Goal: Browse casually: Explore the website without a specific task or goal

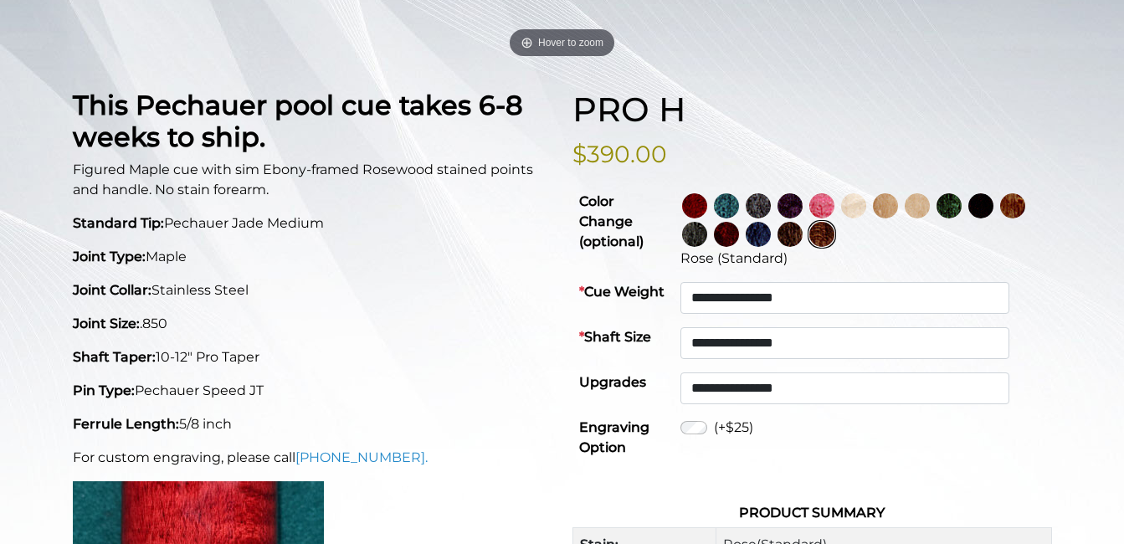
scroll to position [344, 0]
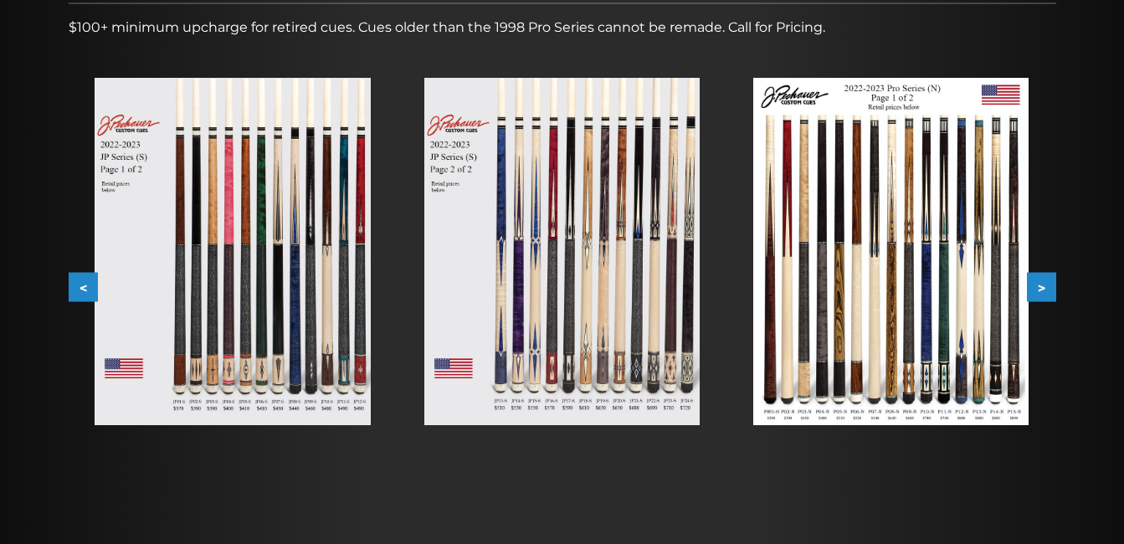
scroll to position [256, 0]
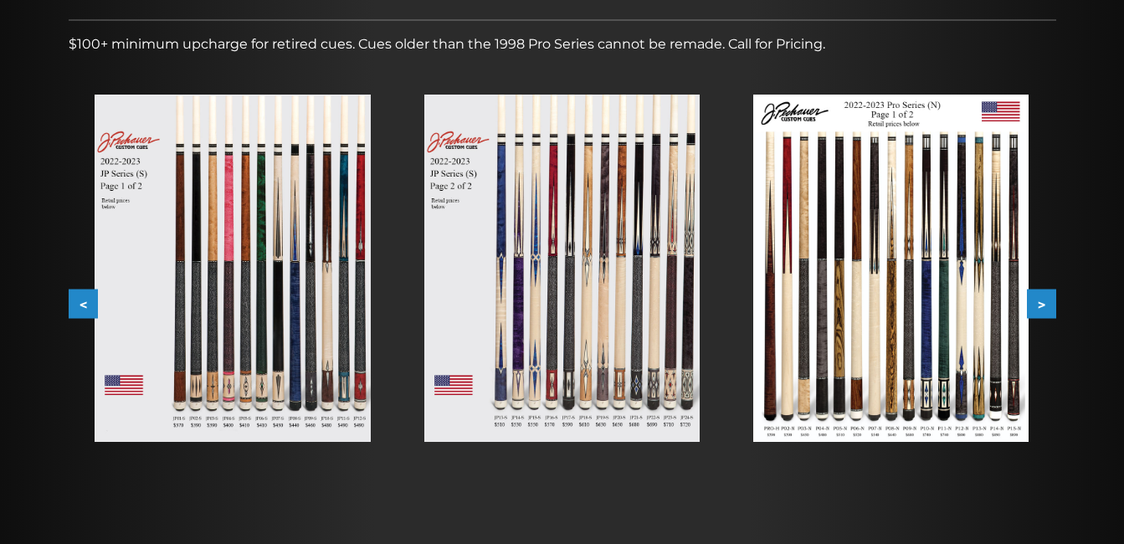
click at [277, 259] on img at bounding box center [232, 268] width 275 height 347
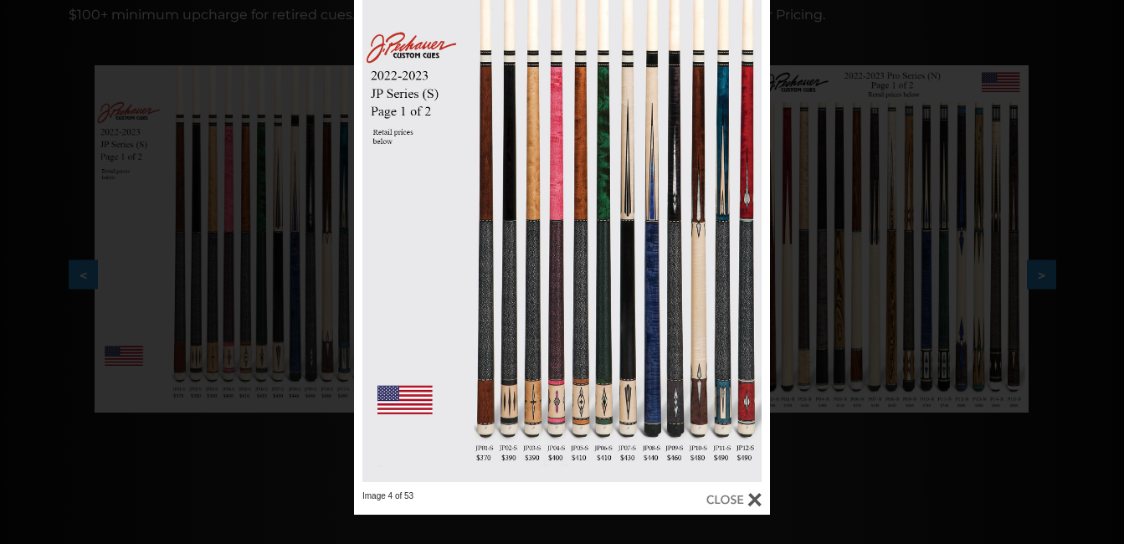
scroll to position [282, 0]
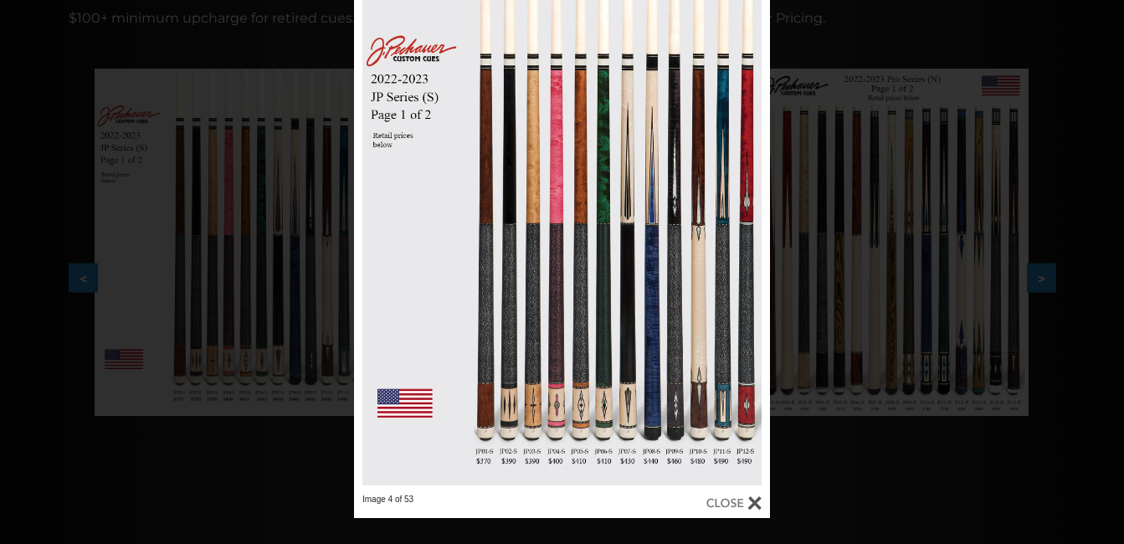
click at [1072, 241] on div "Image 4 of 53" at bounding box center [562, 246] width 1124 height 544
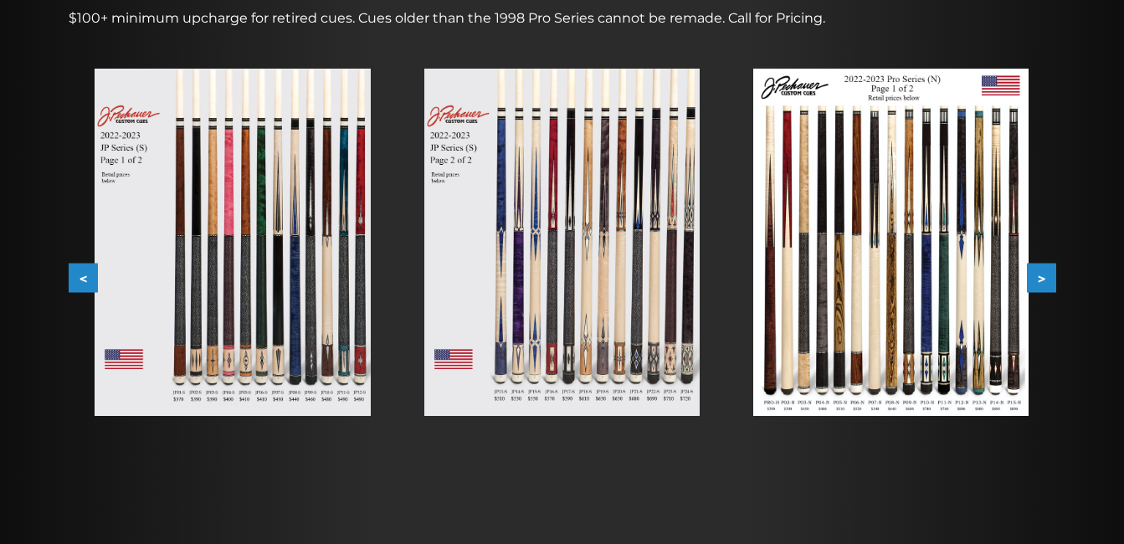
click at [1049, 273] on button ">" at bounding box center [1041, 278] width 29 height 29
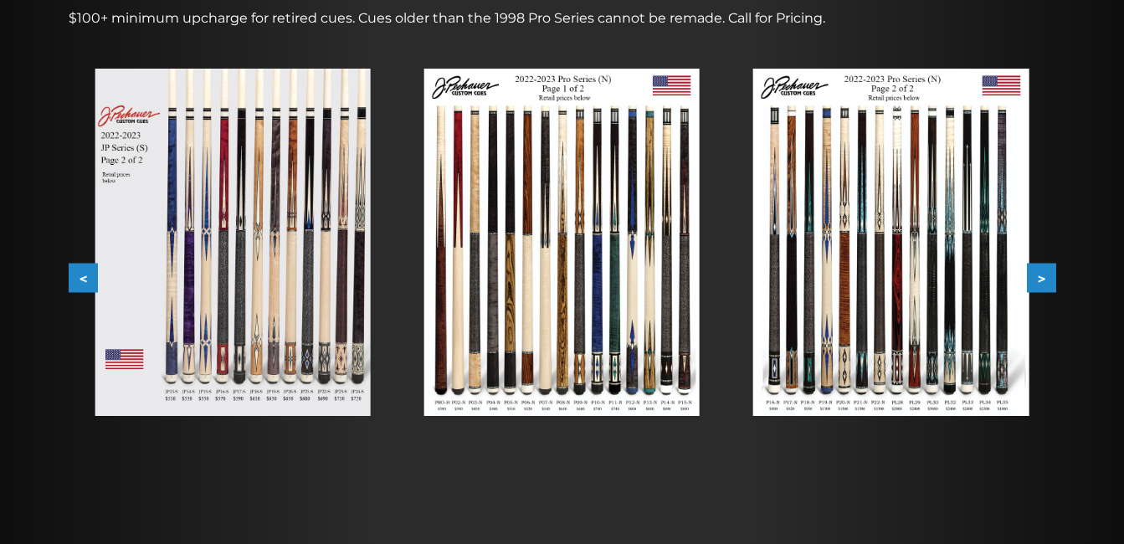
click at [1044, 273] on button ">" at bounding box center [1041, 278] width 29 height 29
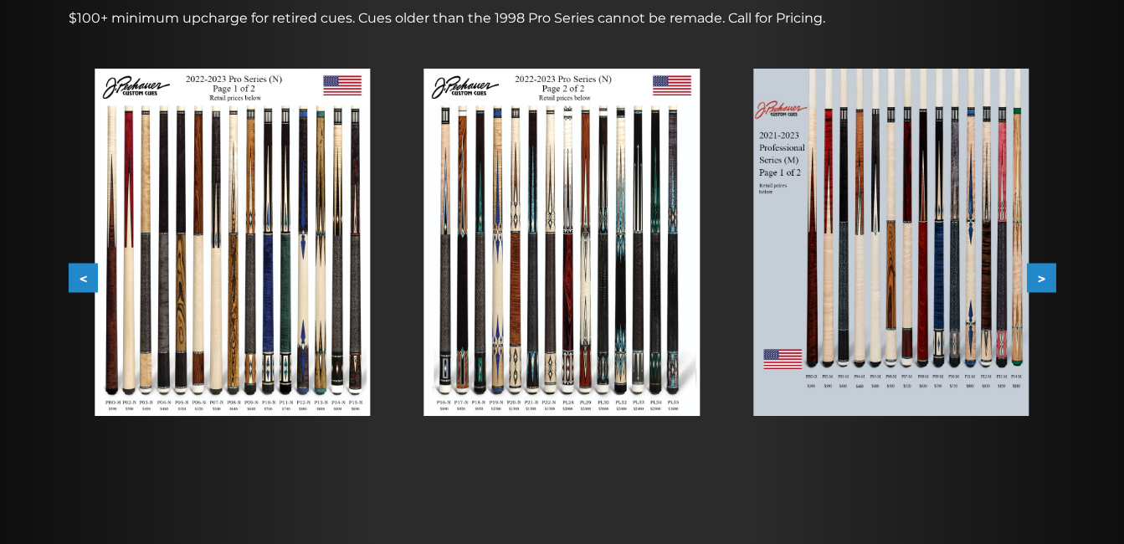
click at [1041, 277] on button ">" at bounding box center [1041, 278] width 29 height 29
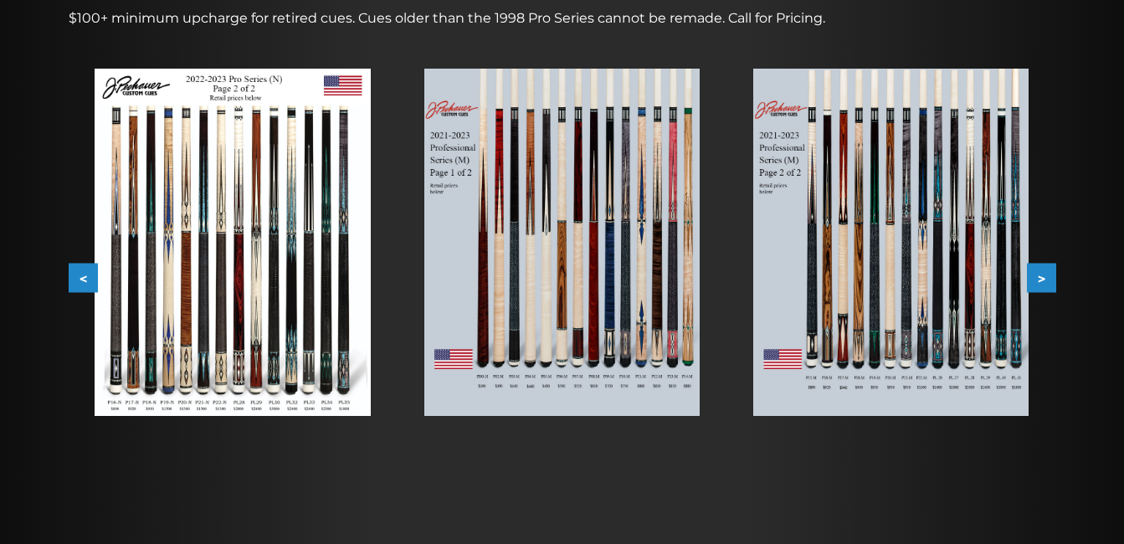
click at [1040, 277] on button ">" at bounding box center [1041, 278] width 29 height 29
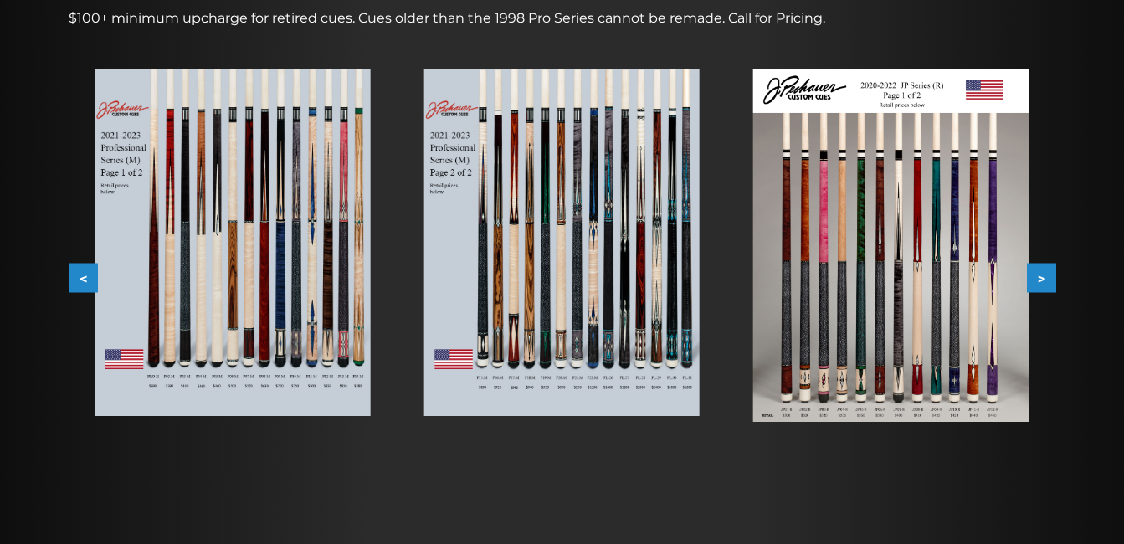
click at [1040, 277] on button ">" at bounding box center [1041, 278] width 29 height 29
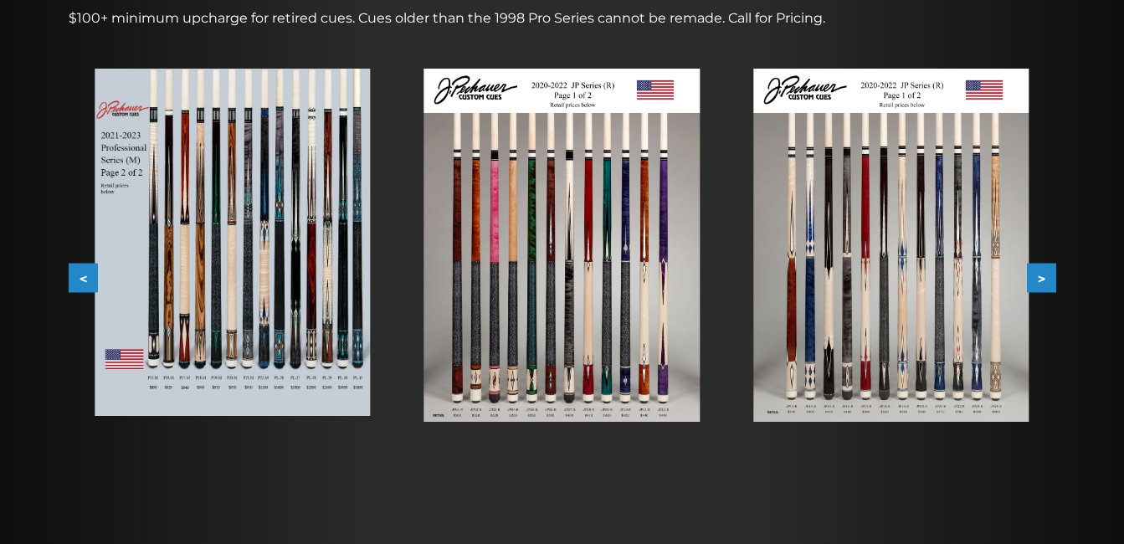
click at [1040, 277] on button ">" at bounding box center [1041, 278] width 29 height 29
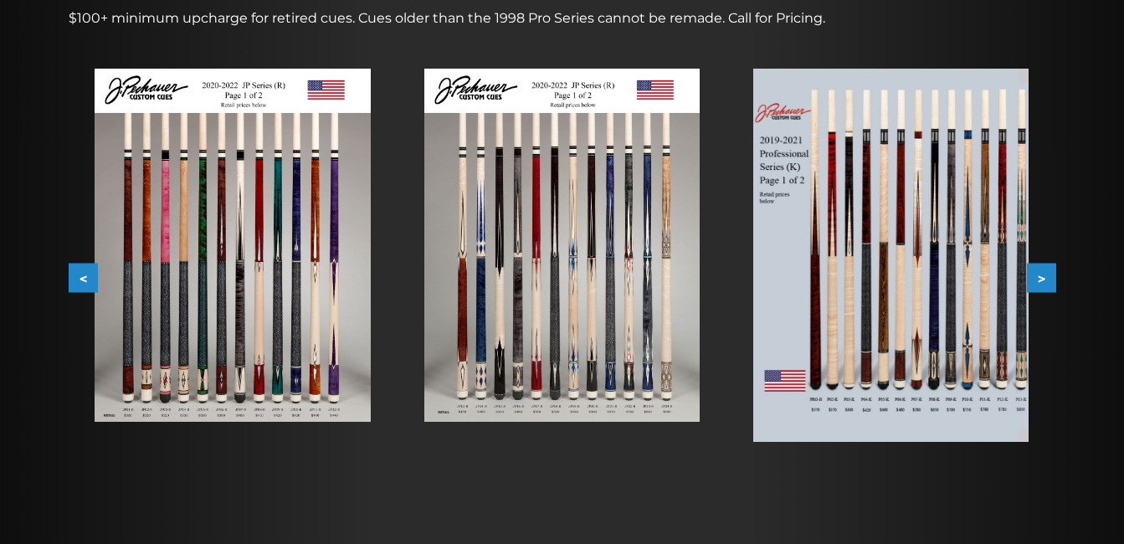
click at [1040, 277] on button ">" at bounding box center [1041, 278] width 29 height 29
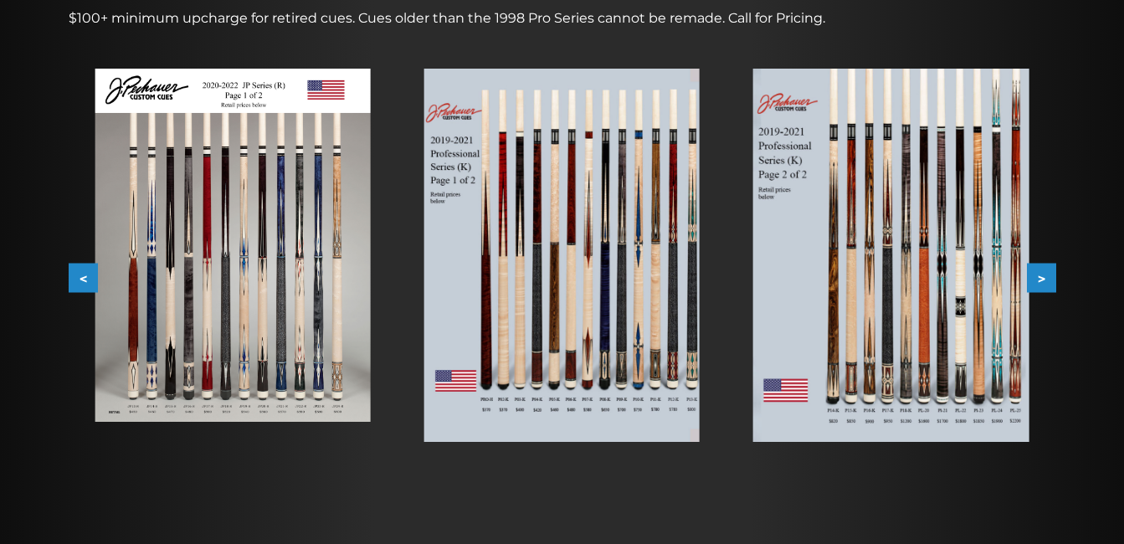
click at [1040, 277] on button ">" at bounding box center [1041, 278] width 29 height 29
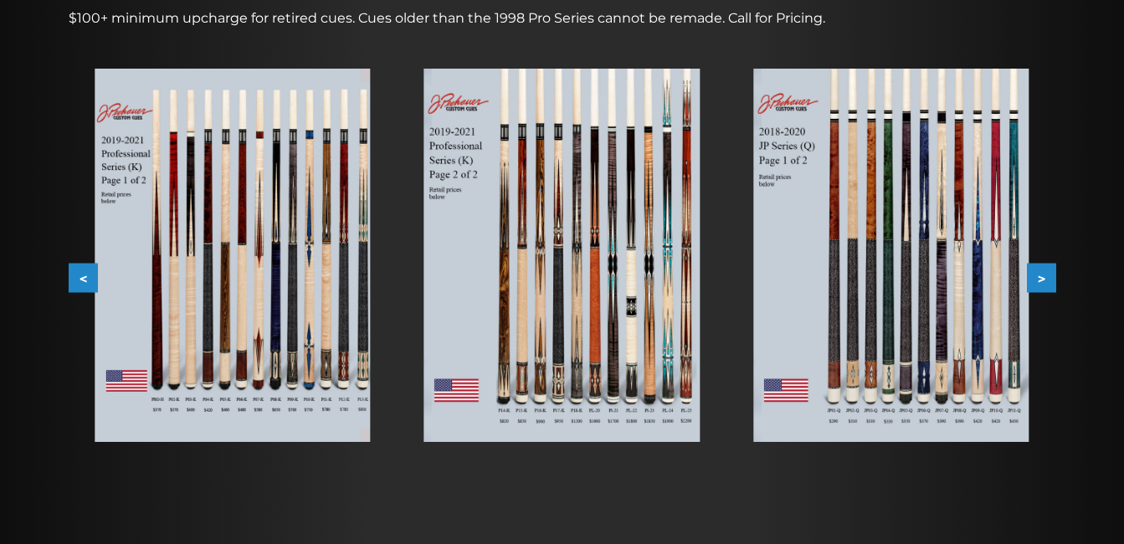
click at [1040, 277] on button ">" at bounding box center [1041, 278] width 29 height 29
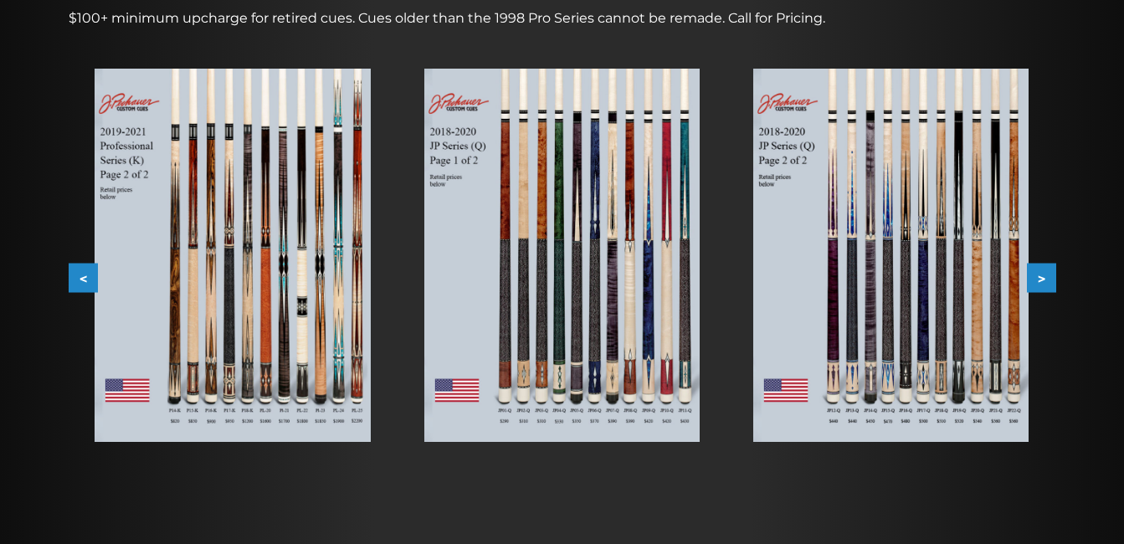
click at [1040, 277] on button ">" at bounding box center [1041, 278] width 29 height 29
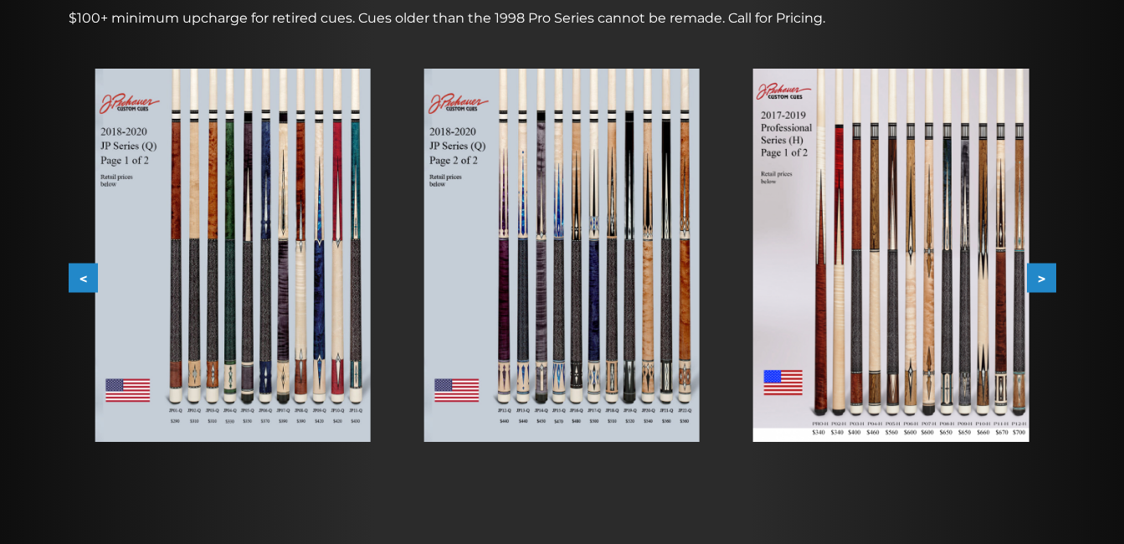
click at [1040, 277] on button ">" at bounding box center [1041, 278] width 29 height 29
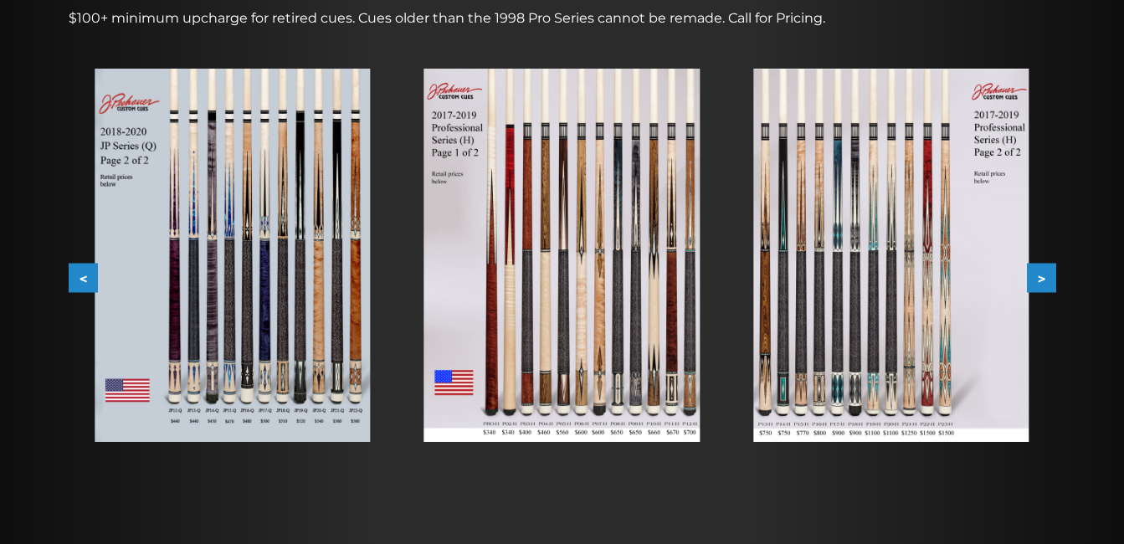
click at [573, 197] on img at bounding box center [561, 255] width 275 height 373
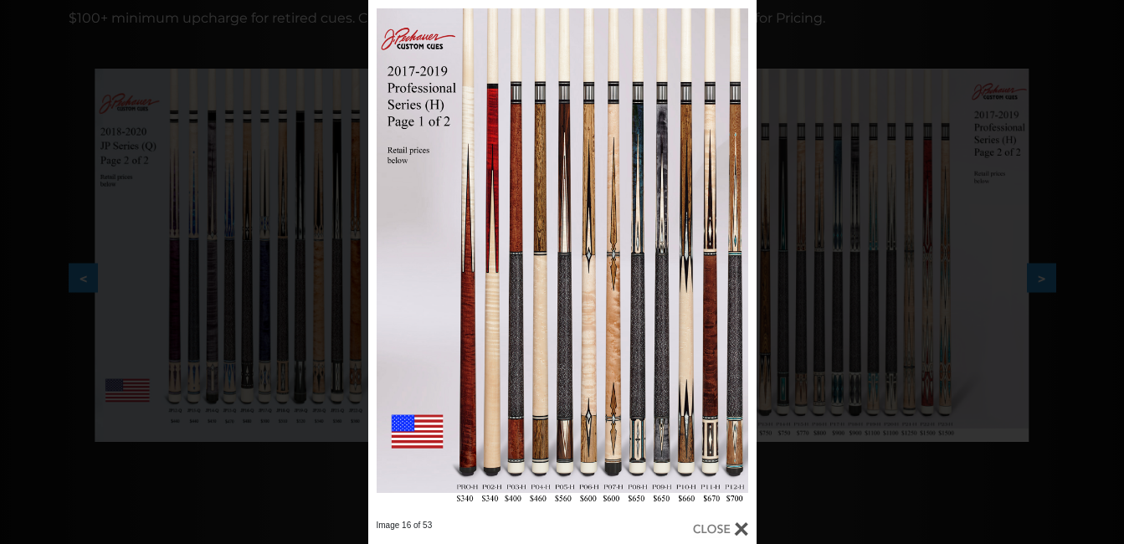
drag, startPoint x: 541, startPoint y: 406, endPoint x: 276, endPoint y: 205, distance: 332.6
click at [276, 205] on div "Image 16 of 53" at bounding box center [562, 272] width 1124 height 544
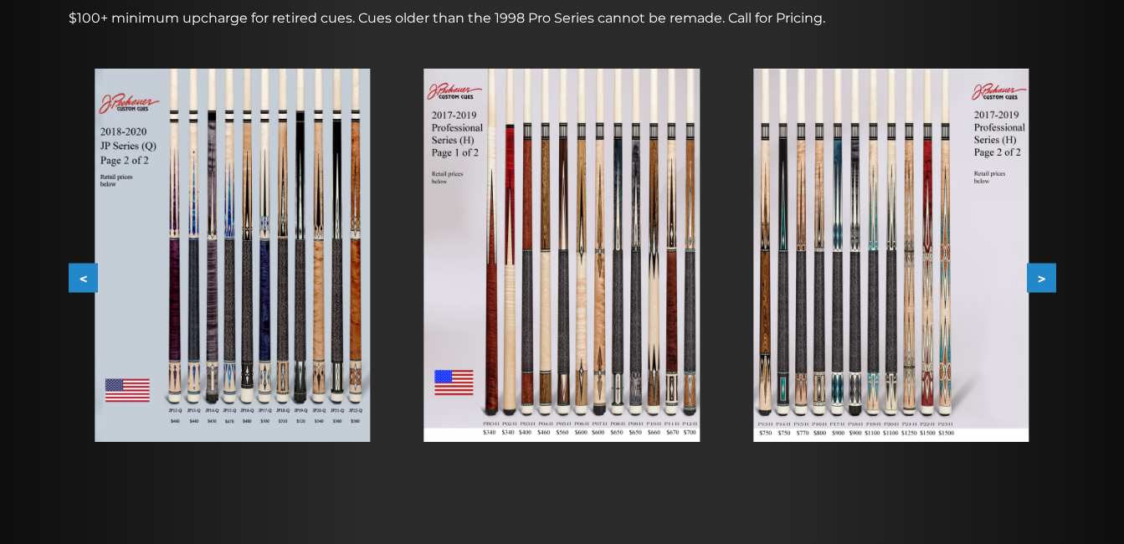
click at [912, 313] on img at bounding box center [890, 255] width 275 height 373
